Goal: Check status

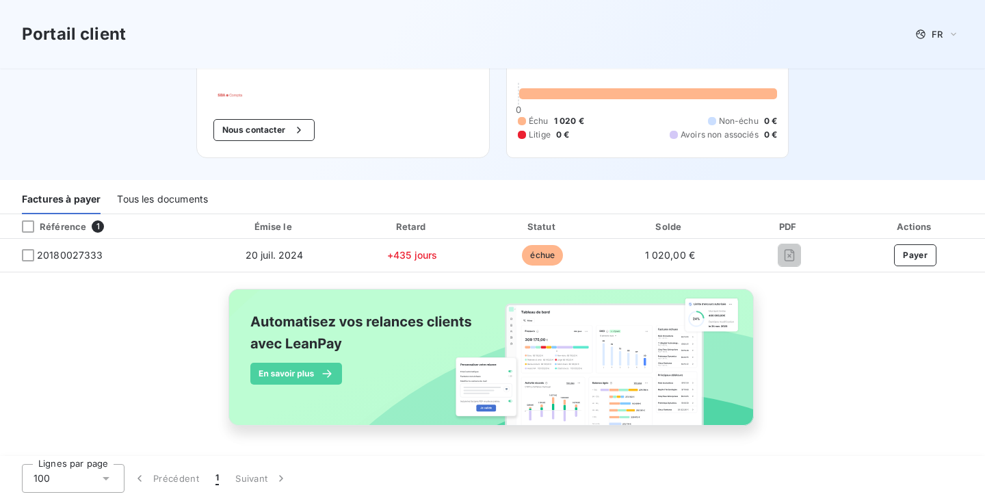
scroll to position [60, 0]
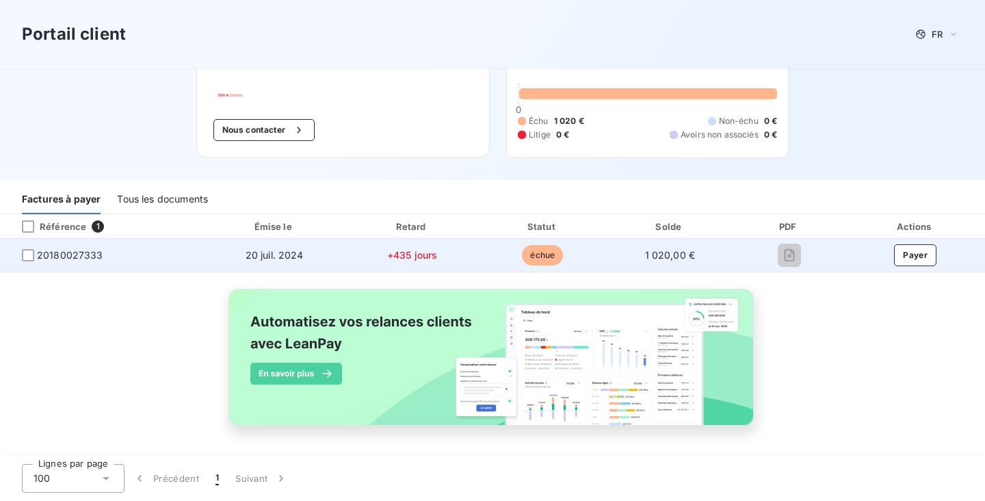
click at [69, 251] on span "20180027333" at bounding box center [70, 255] width 66 height 14
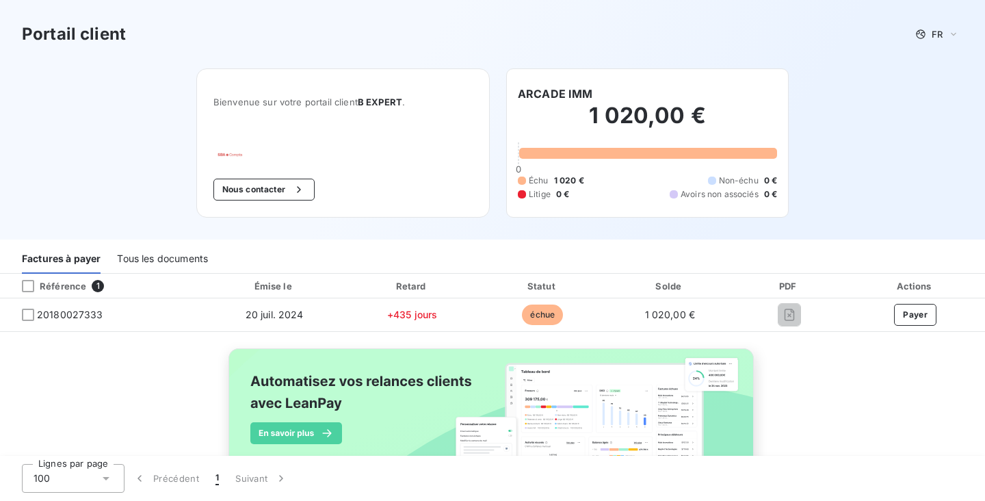
scroll to position [0, 0]
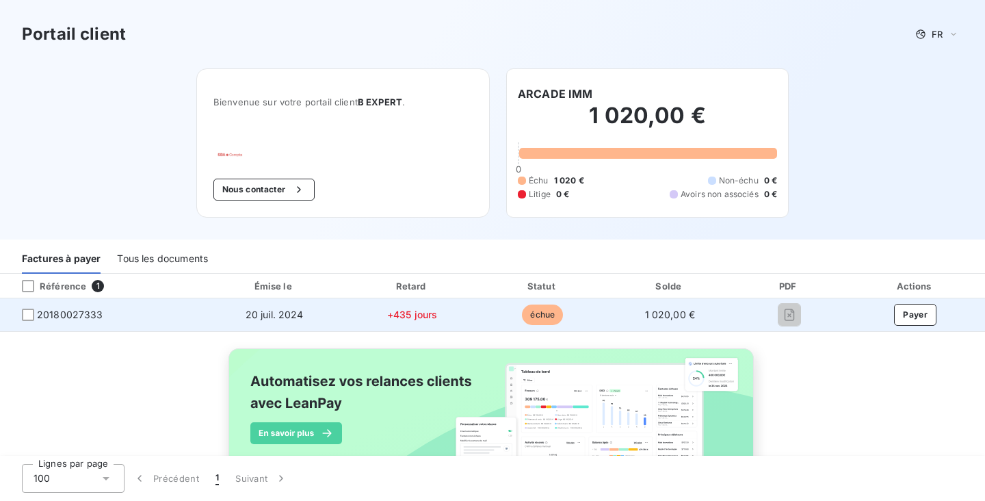
click at [413, 320] on td "+435 jours" at bounding box center [412, 314] width 132 height 33
click at [151, 327] on td "20180027333" at bounding box center [101, 314] width 203 height 33
click at [54, 317] on span "20180027333" at bounding box center [70, 315] width 66 height 14
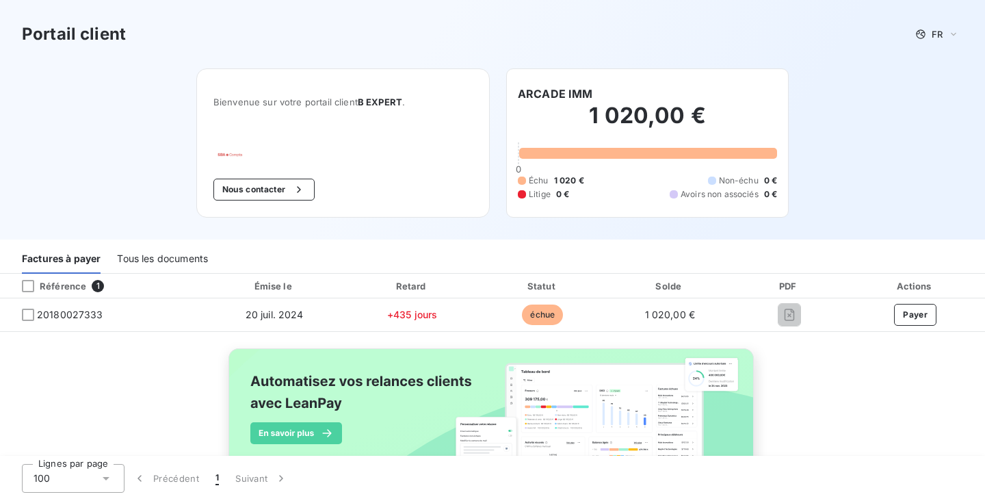
click at [139, 268] on div "Tous les documents" at bounding box center [162, 259] width 91 height 29
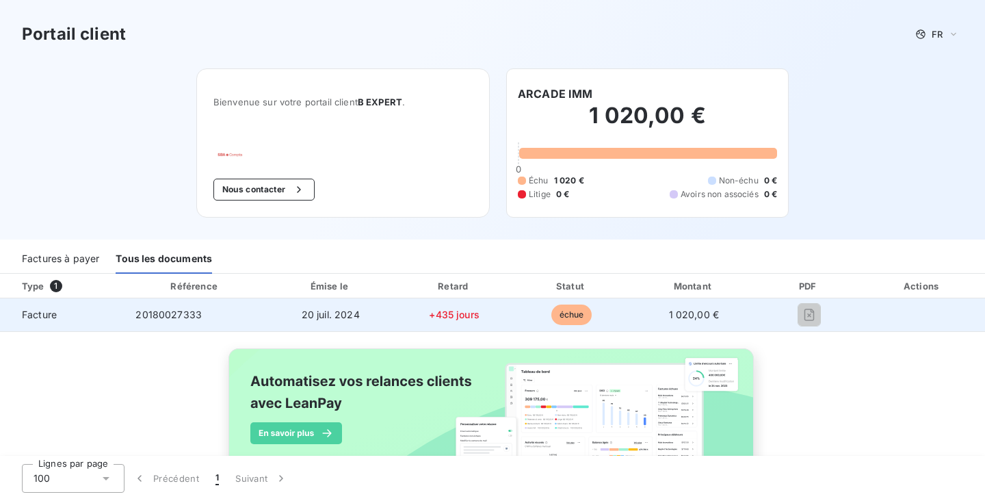
drag, startPoint x: 509, startPoint y: 310, endPoint x: 373, endPoint y: 310, distance: 136.2
click at [480, 310] on span "+435 jours" at bounding box center [454, 315] width 51 height 12
click at [159, 324] on td "20180027333" at bounding box center [195, 314] width 141 height 33
drag, startPoint x: 192, startPoint y: 317, endPoint x: 120, endPoint y: 316, distance: 72.5
click at [125, 316] on td "20180027333" at bounding box center [195, 314] width 141 height 33
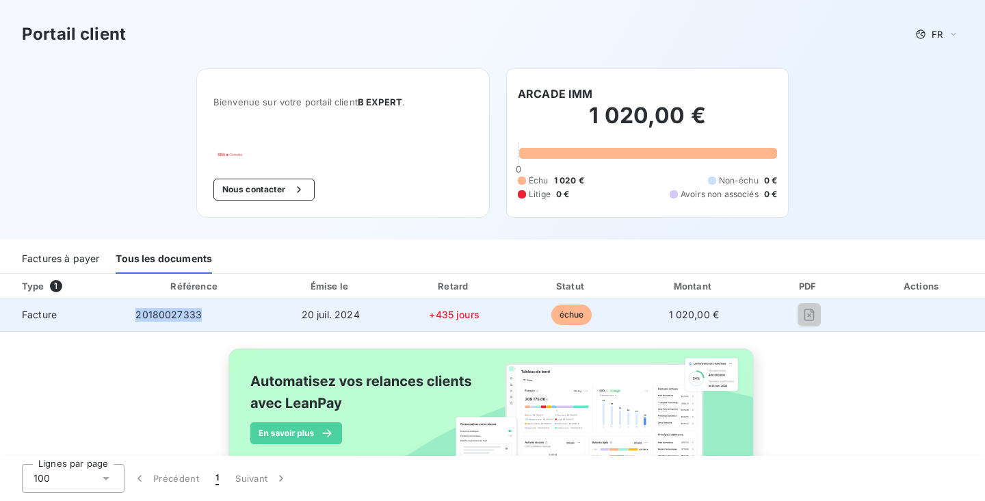
copy span "20180027333"
